Goal: Task Accomplishment & Management: Manage account settings

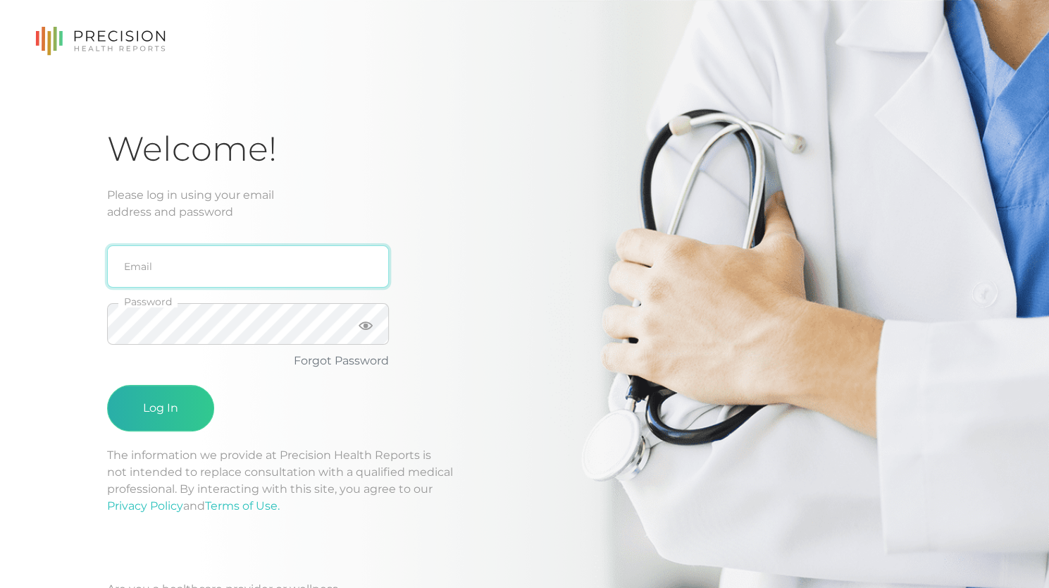
type input "[PERSON_NAME][EMAIL_ADDRESS][DOMAIN_NAME]"
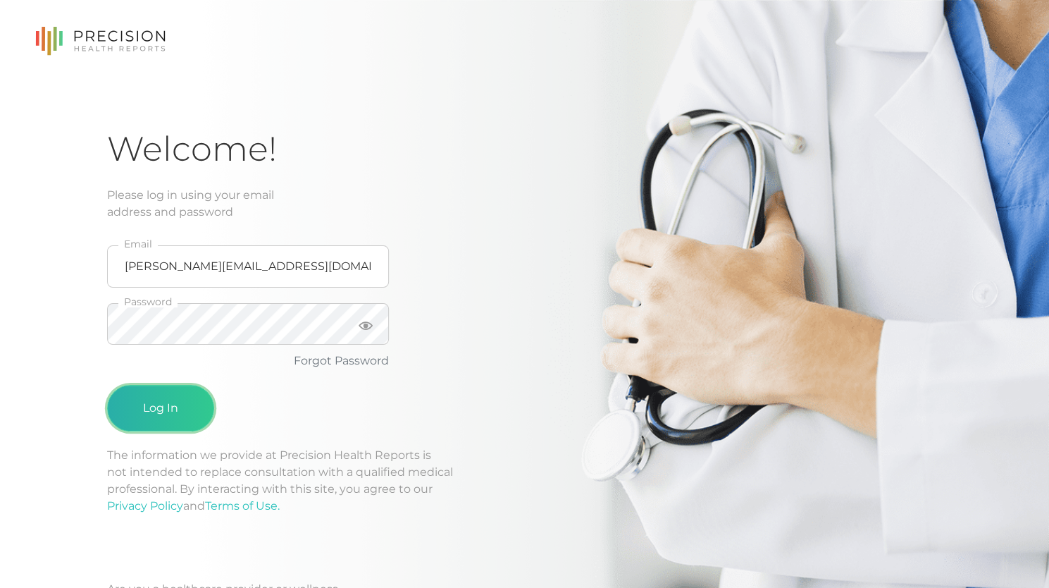
click at [159, 402] on button "Log In" at bounding box center [160, 408] width 107 height 46
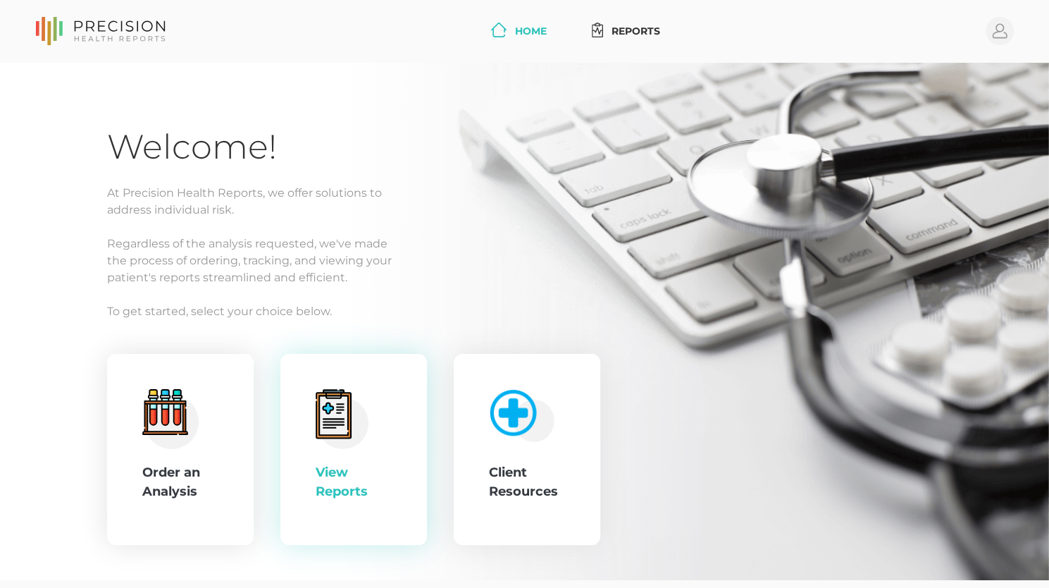
click at [301, 436] on div "View Reports" at bounding box center [353, 450] width 147 height 192
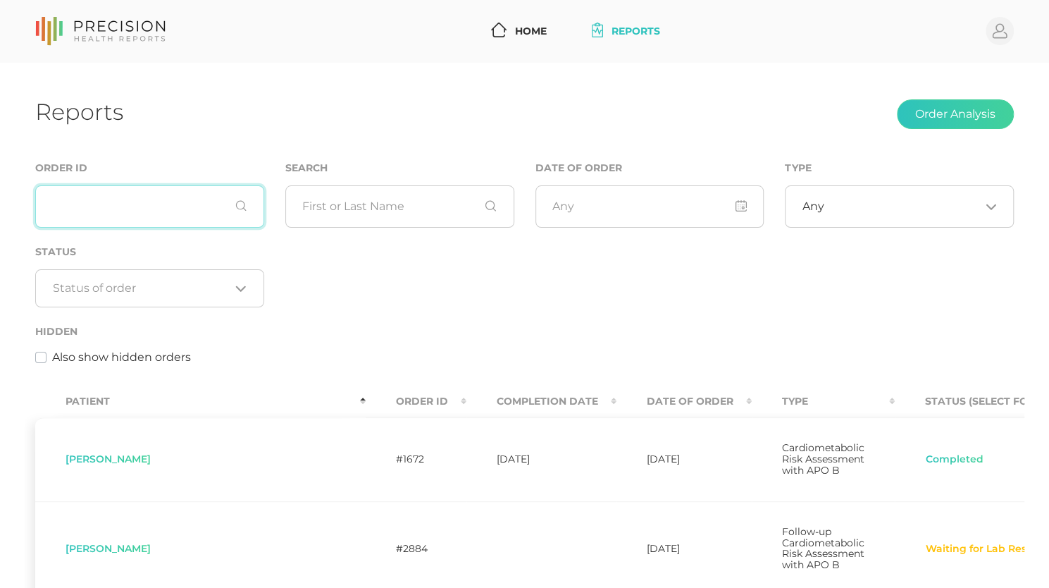
click at [108, 219] on input "text" at bounding box center [149, 206] width 229 height 42
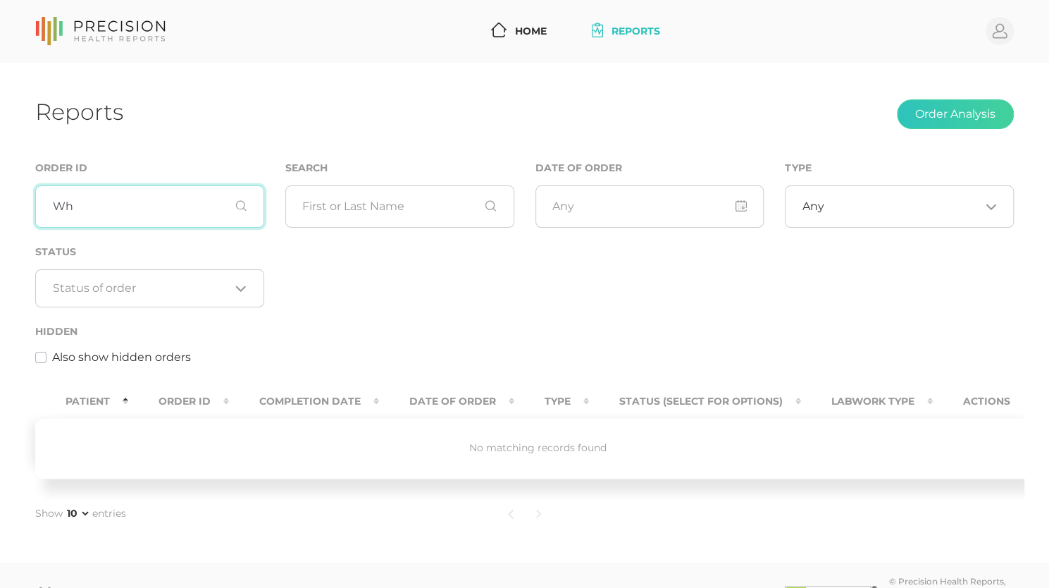
type input "W"
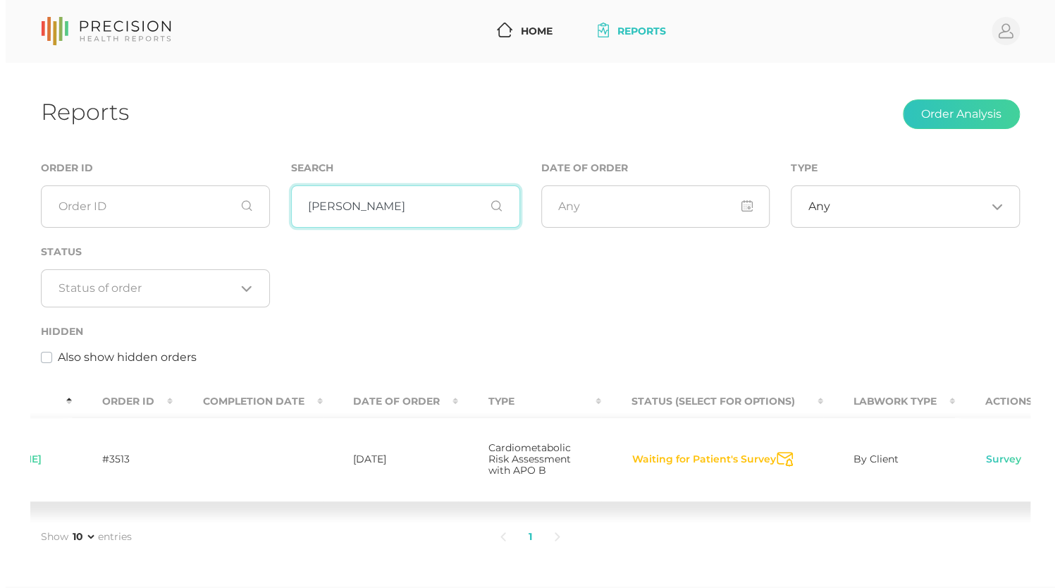
scroll to position [0, 132]
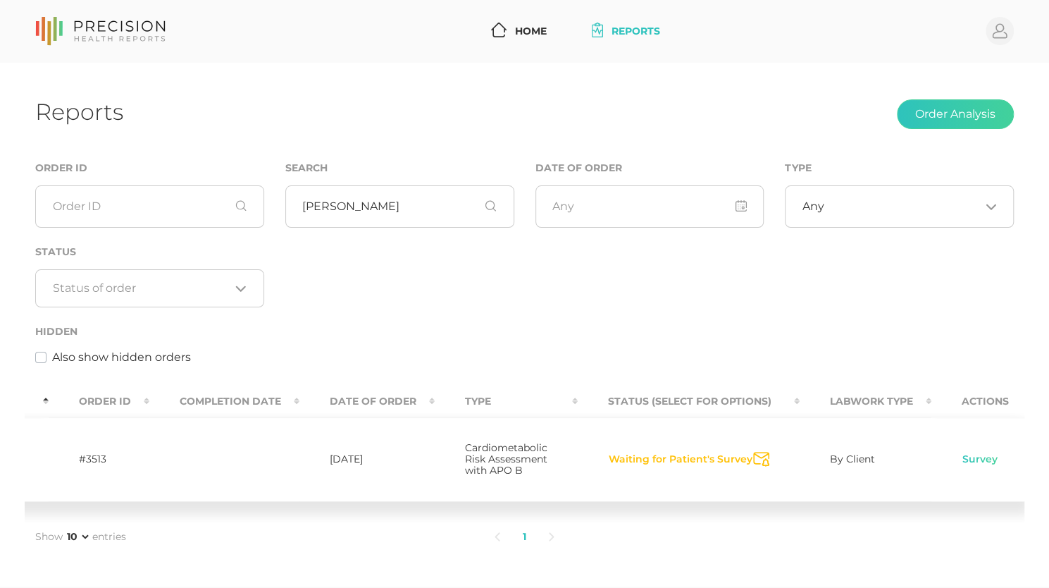
click at [678, 466] on button "Waiting for Patient's Survey" at bounding box center [680, 459] width 145 height 14
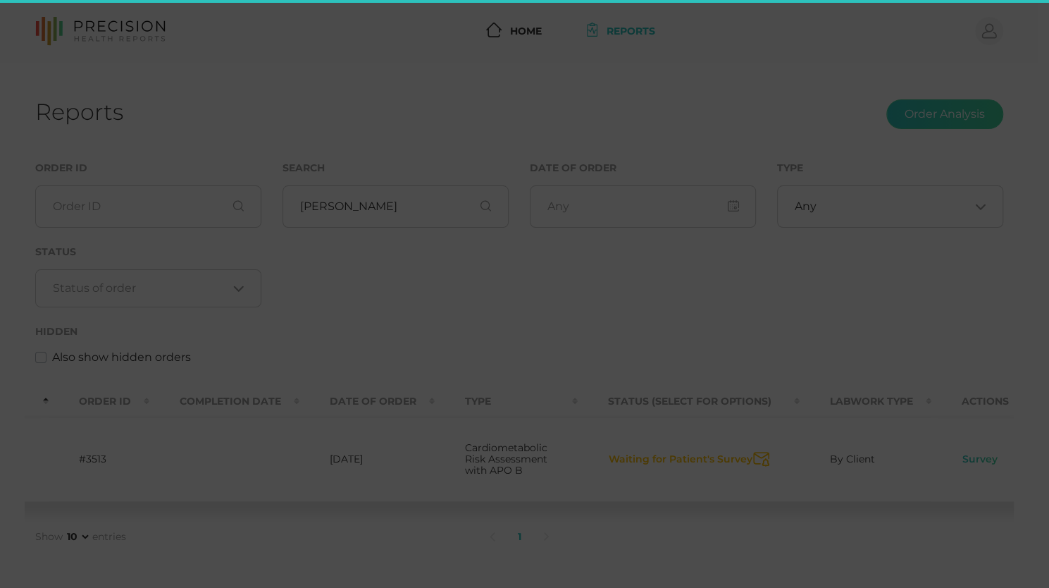
scroll to position [0, 132]
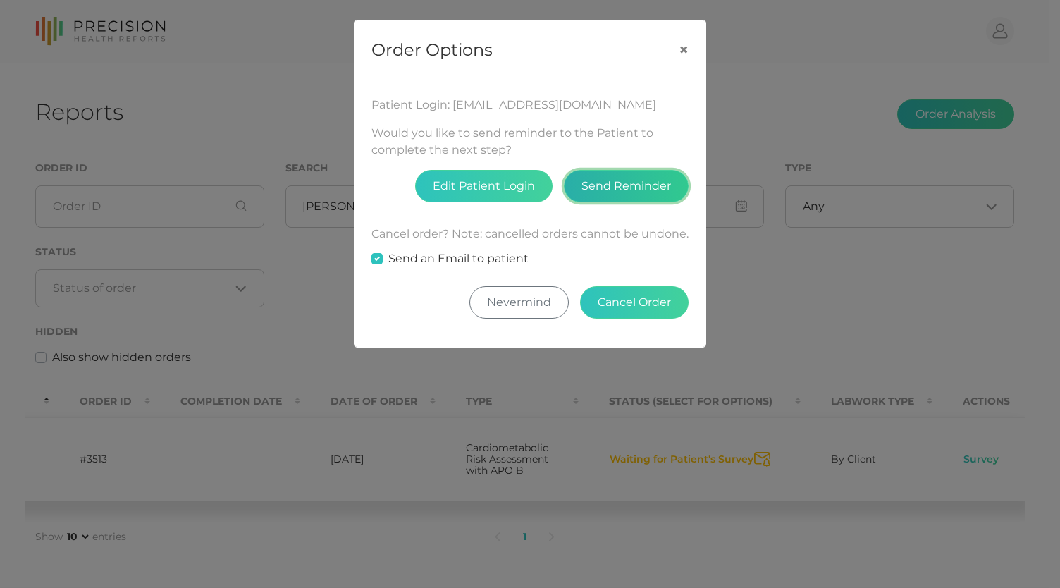
click at [593, 187] on button "Send Reminder" at bounding box center [626, 186] width 125 height 32
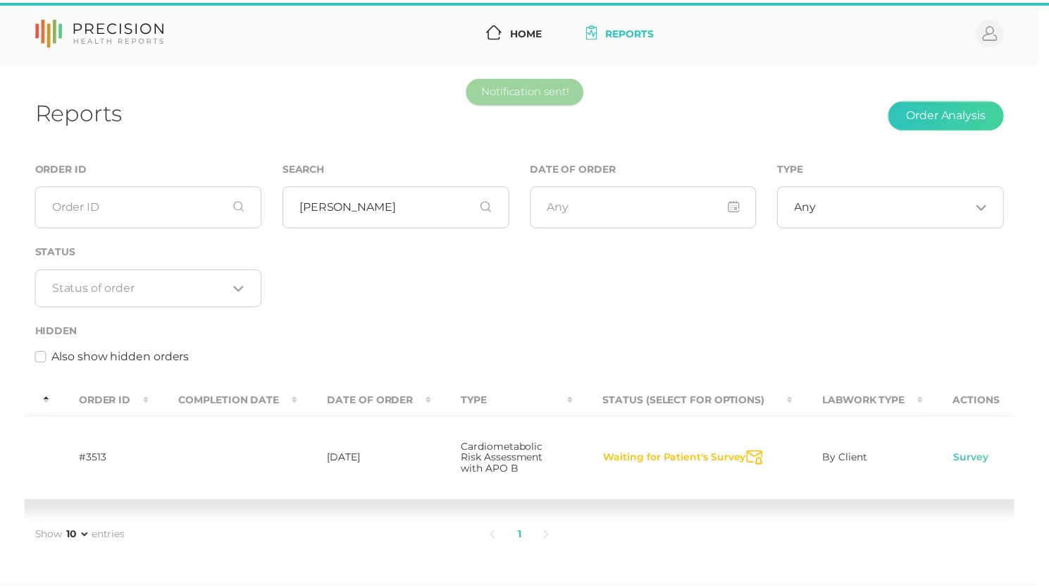
scroll to position [0, 121]
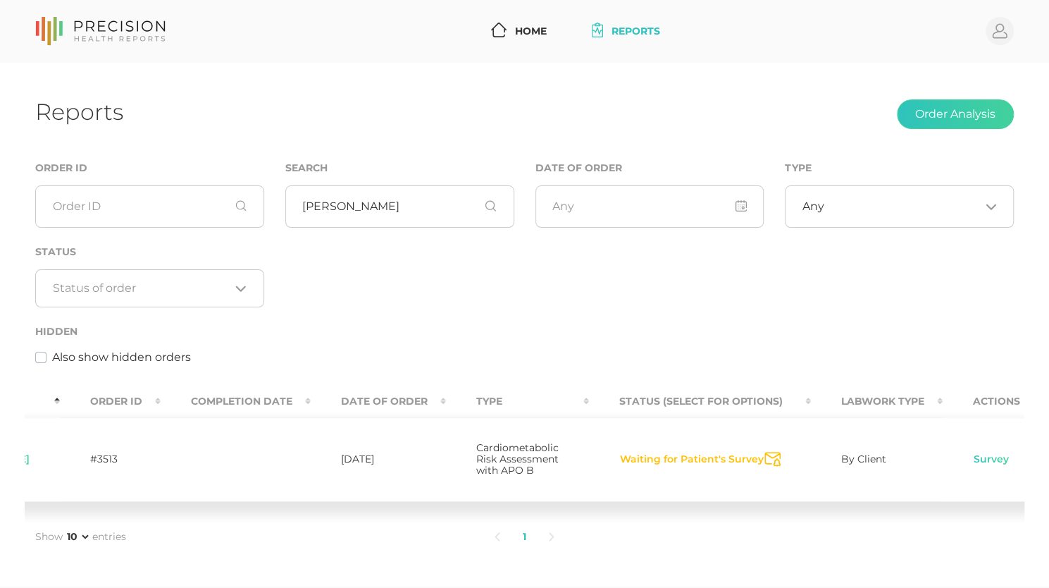
click at [642, 97] on div "Reports Order Analysis Order ID Search [PERSON_NAME] Date of Order Type Any Loa…" at bounding box center [524, 324] width 1049 height 523
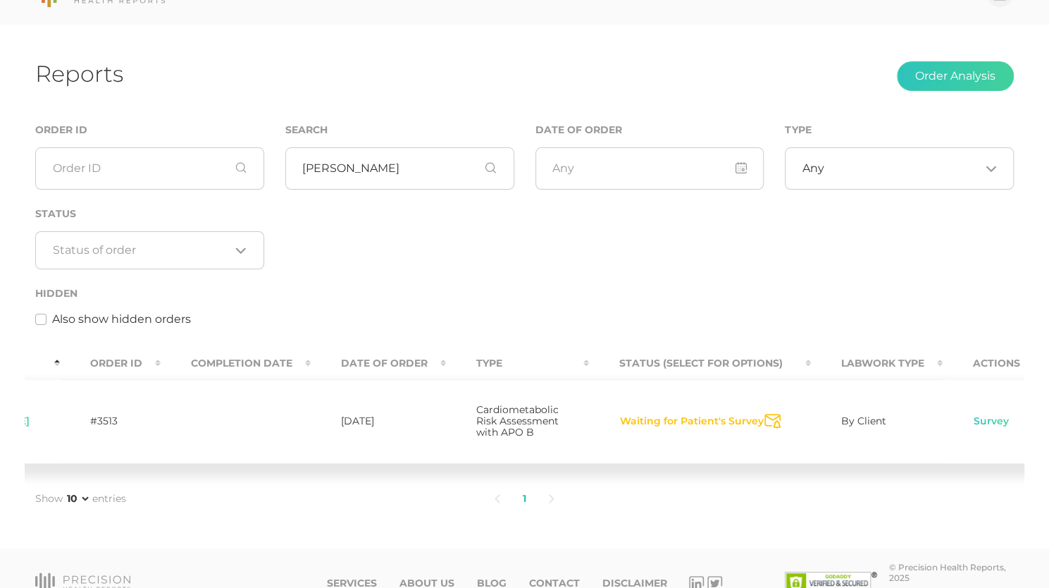
scroll to position [0, 0]
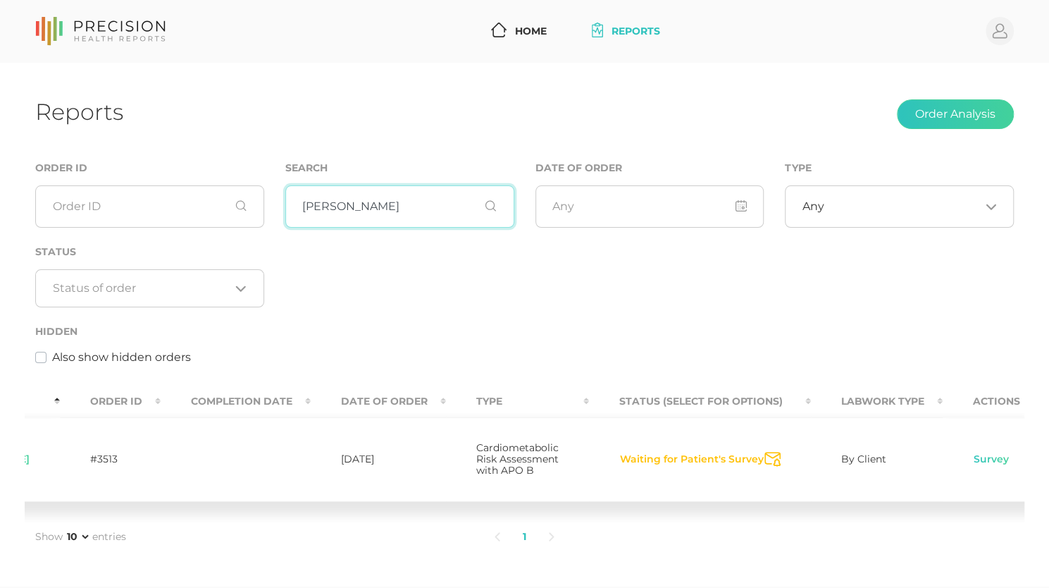
click at [422, 211] on input "[PERSON_NAME]" at bounding box center [399, 206] width 229 height 42
type input "c"
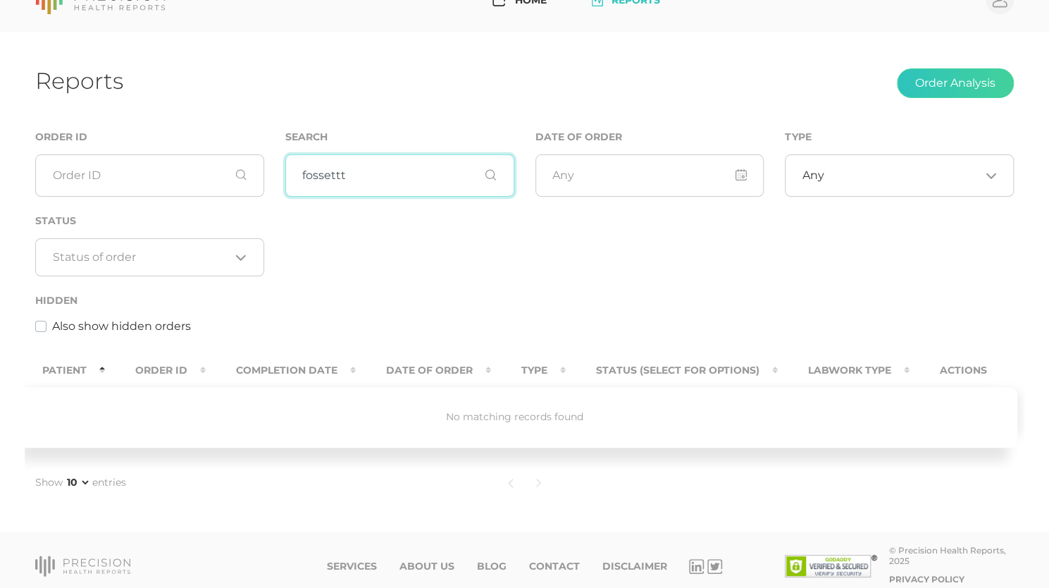
scroll to position [49, 0]
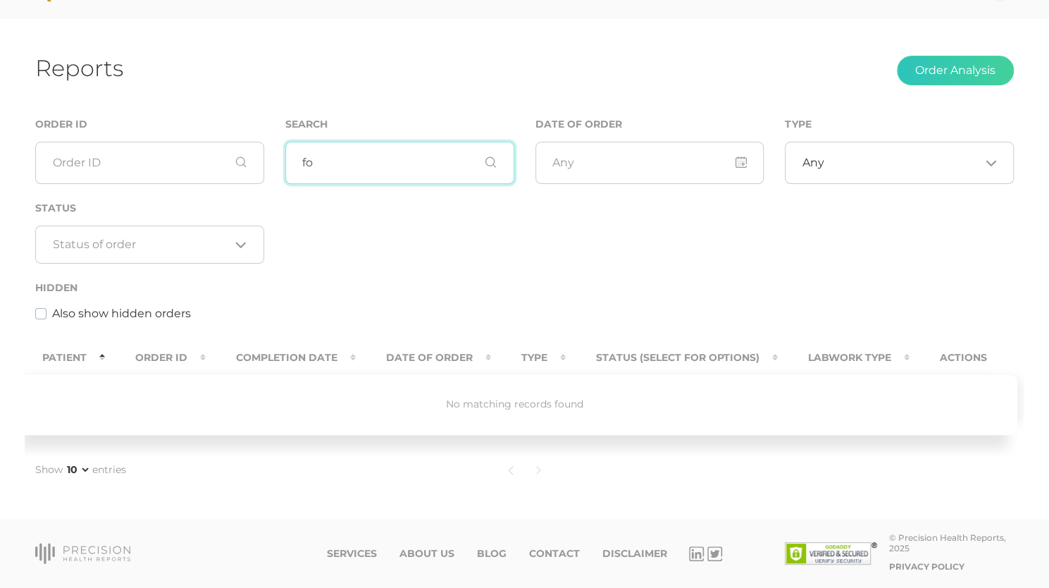
type input "f"
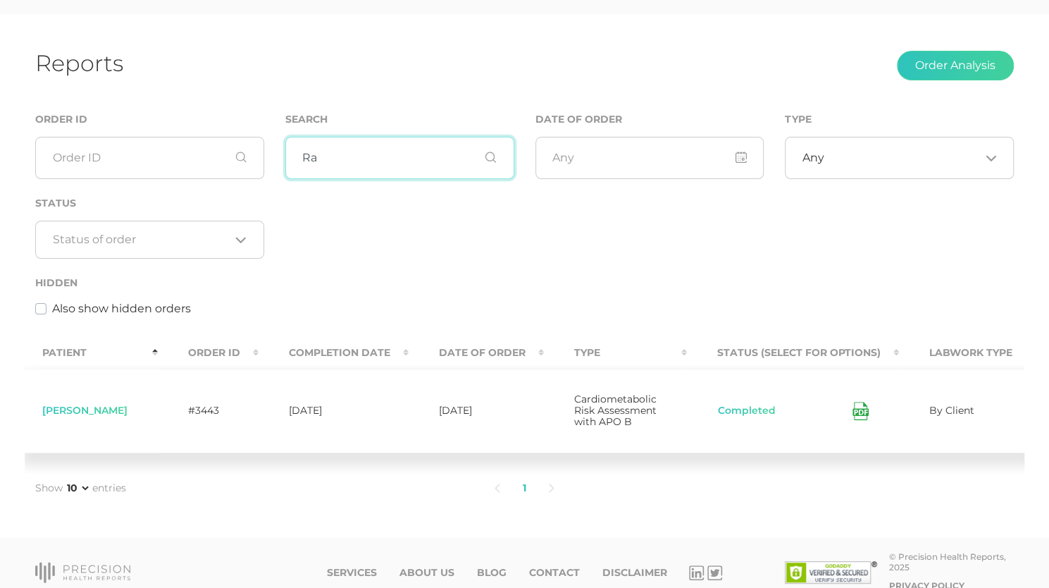
type input "R"
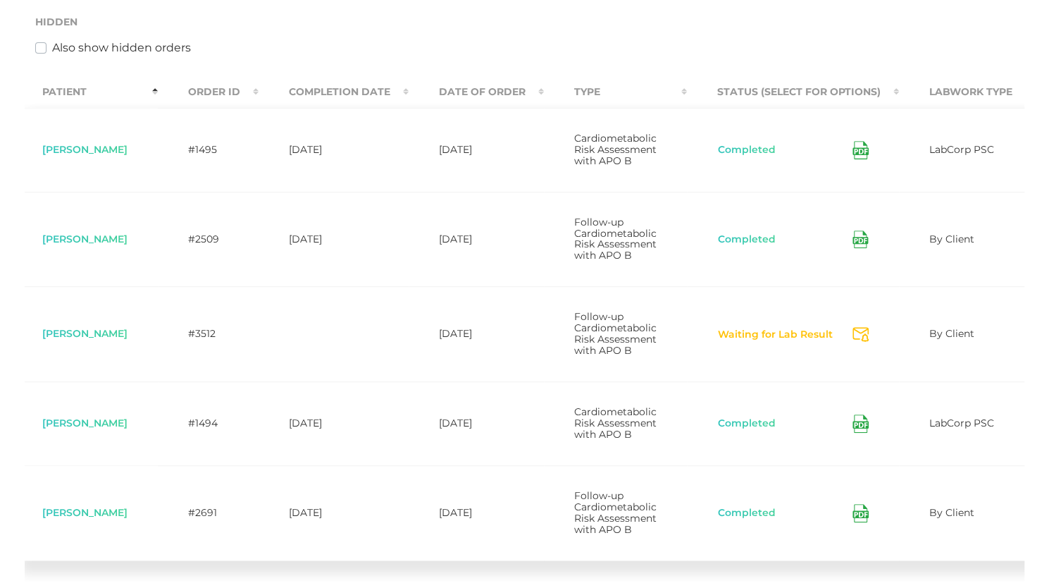
scroll to position [325, 0]
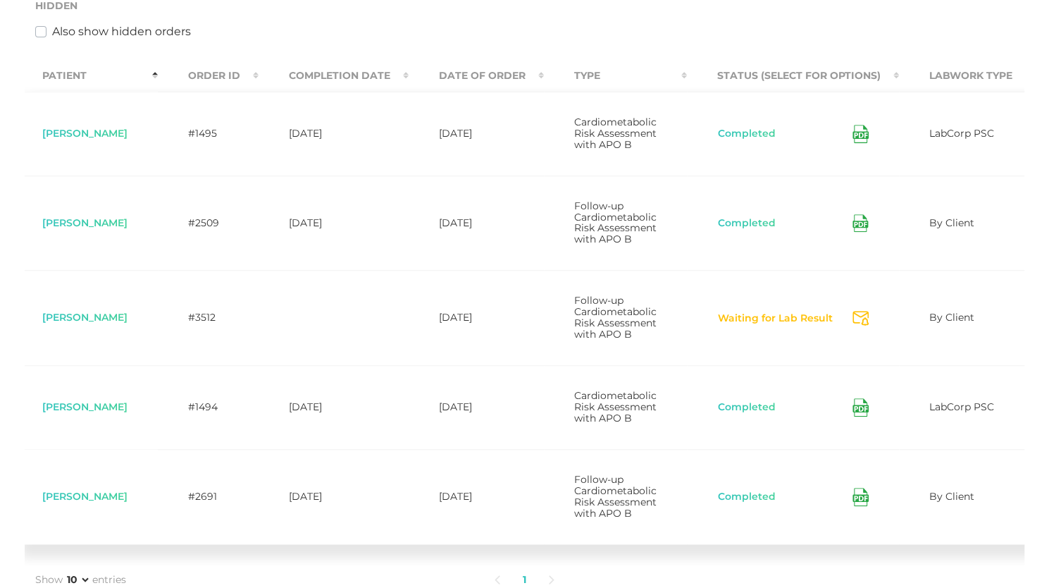
type input "fosset"
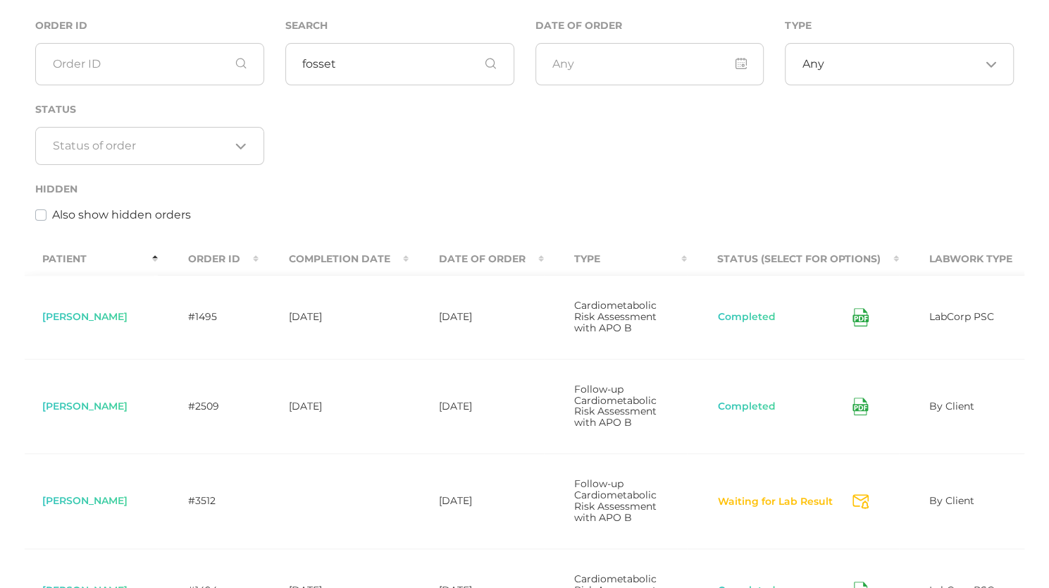
scroll to position [0, 0]
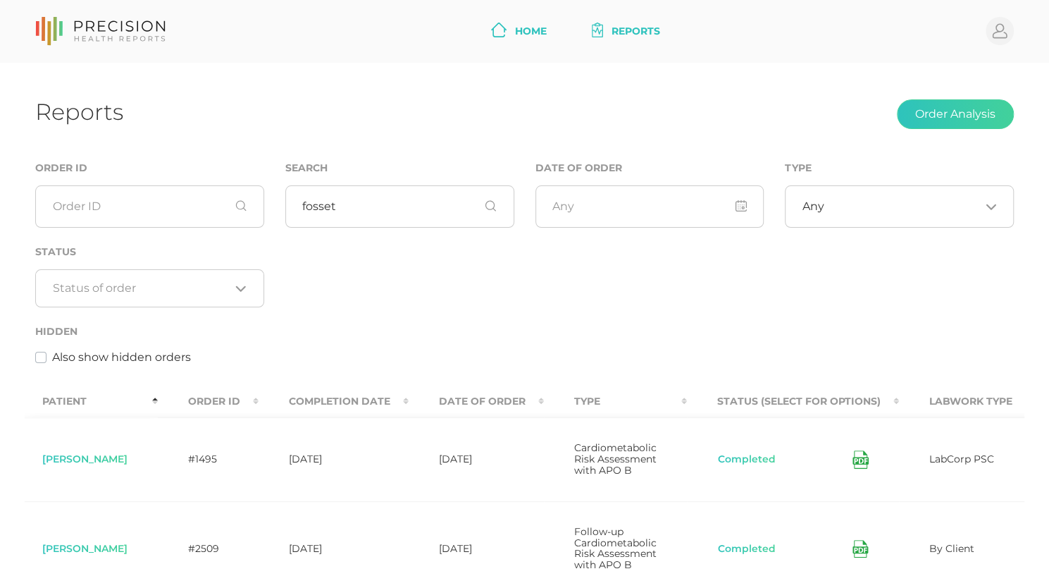
click at [528, 33] on link "Home" at bounding box center [518, 31] width 67 height 26
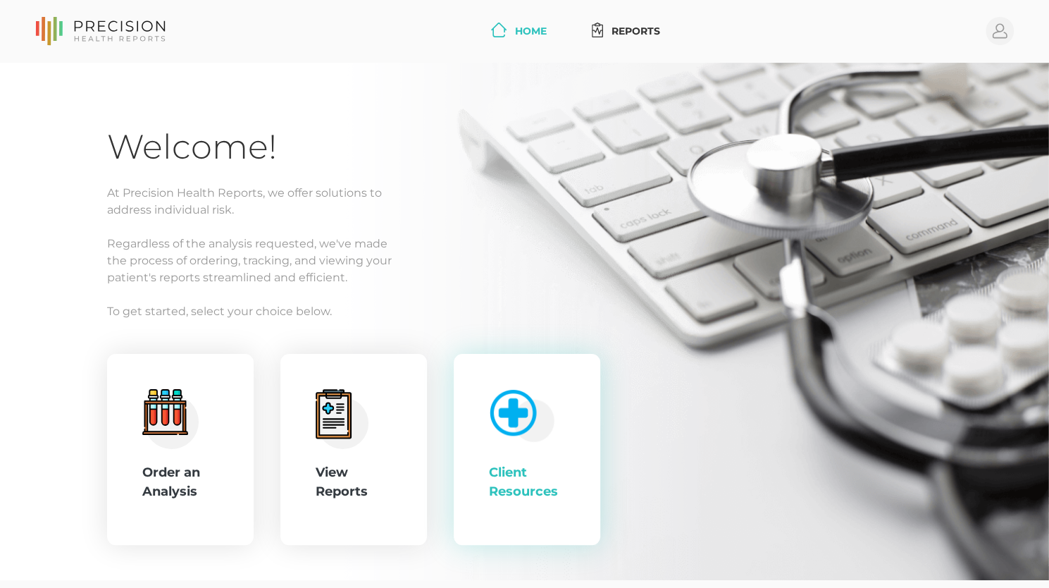
click at [540, 418] on img at bounding box center [519, 413] width 73 height 60
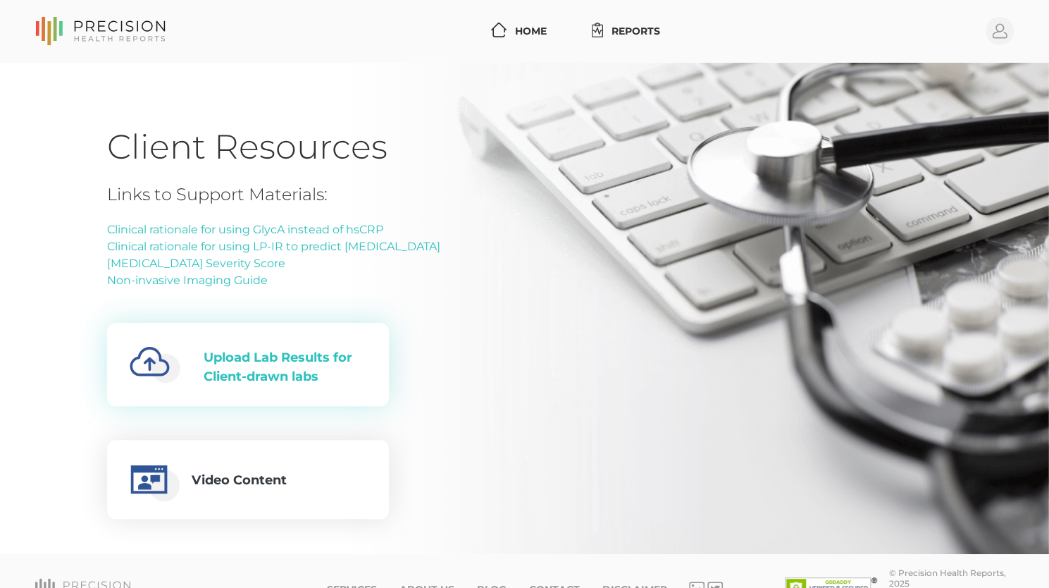
click at [292, 357] on div "Upload Lab Results for Client-drawn labs" at bounding box center [285, 367] width 163 height 38
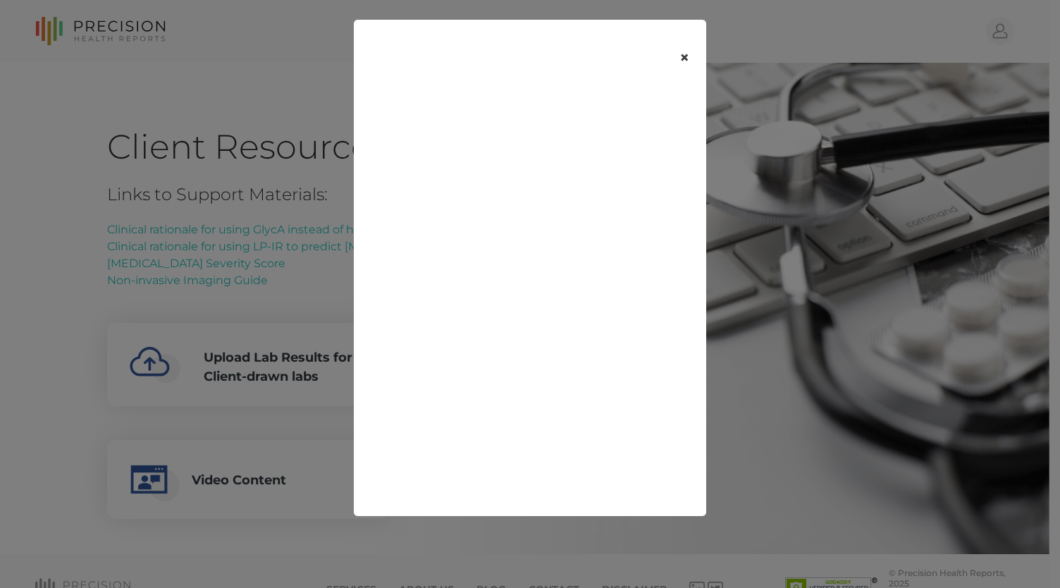
click at [683, 56] on button "×" at bounding box center [684, 57] width 44 height 59
